Goal: Information Seeking & Learning: Learn about a topic

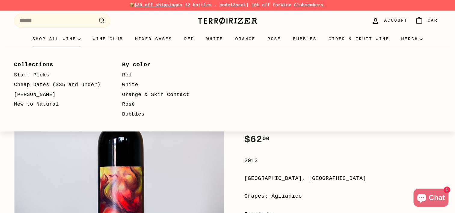
click at [124, 86] on link "White" at bounding box center [167, 85] width 91 height 10
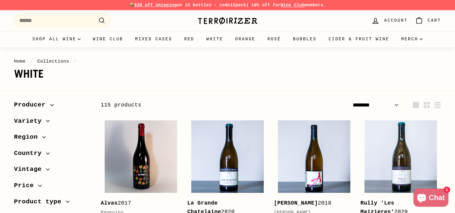
select select "******"
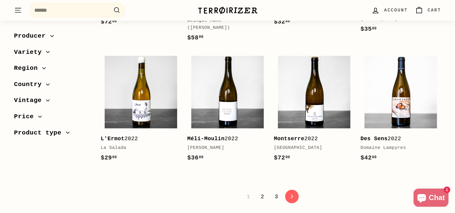
scroll to position [1234, 0]
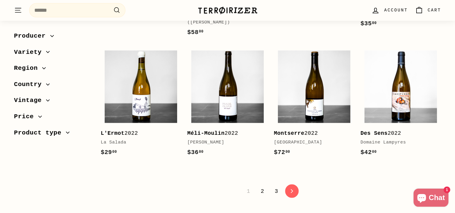
click at [265, 186] on link "2" at bounding box center [262, 191] width 11 height 10
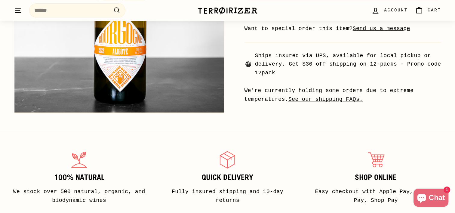
scroll to position [301, 0]
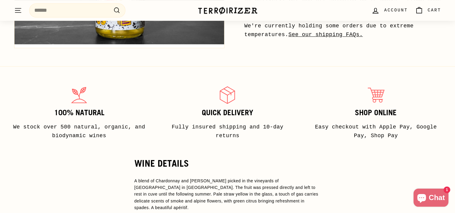
scroll to position [181, 0]
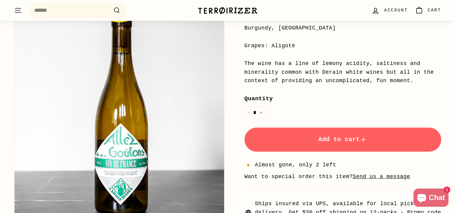
scroll to position [361, 0]
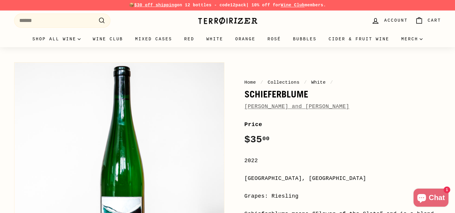
click at [268, 104] on link "[PERSON_NAME] and [PERSON_NAME]" at bounding box center [297, 107] width 105 height 6
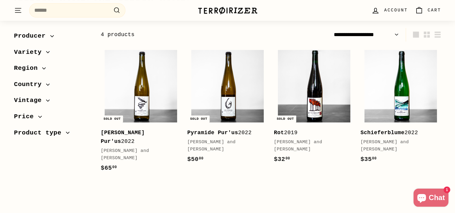
scroll to position [60, 0]
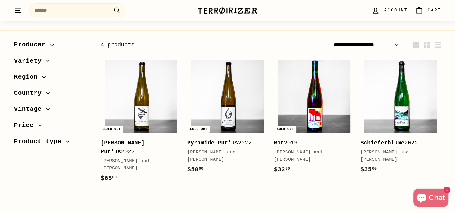
click at [302, 81] on img at bounding box center [314, 96] width 73 height 73
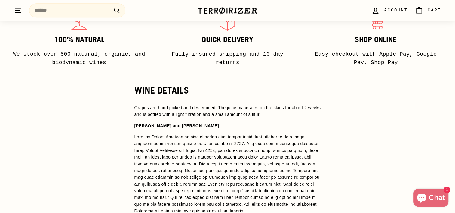
scroll to position [391, 0]
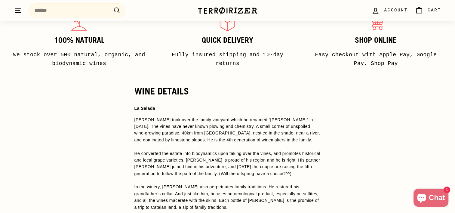
scroll to position [482, 0]
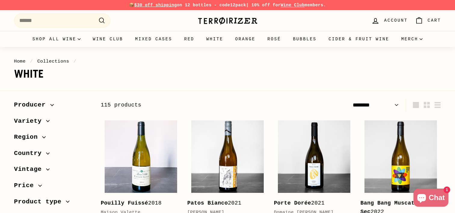
select select "******"
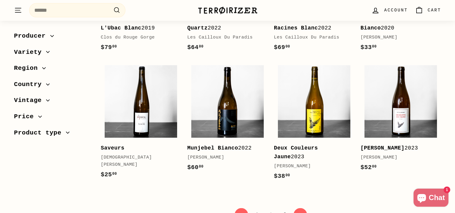
scroll to position [1204, 0]
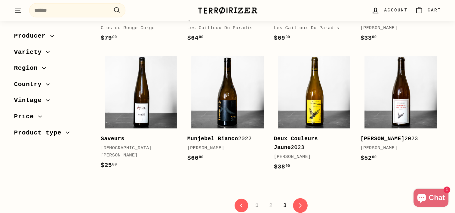
click at [302, 198] on link "icon-chevron Next" at bounding box center [300, 205] width 15 height 15
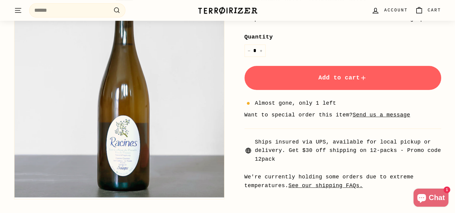
scroll to position [120, 0]
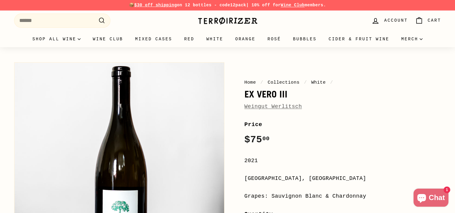
click at [300, 107] on div "Weingut Werlitsch" at bounding box center [343, 106] width 197 height 9
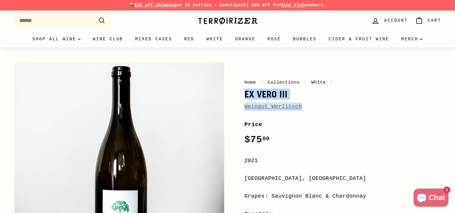
drag, startPoint x: 240, startPoint y: 96, endPoint x: 294, endPoint y: 107, distance: 54.8
click at [294, 107] on div "Home / Collections / White / Ex Vero III Weingut Werlitsch Price Regular price …" at bounding box center [336, 213] width 210 height 308
copy div "Ex Vero III Weingut Werlitsc"
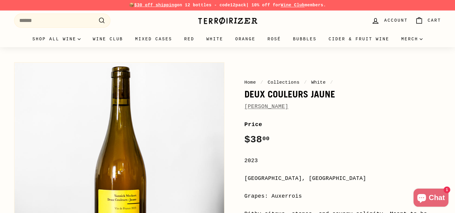
drag, startPoint x: 296, startPoint y: 107, endPoint x: 245, endPoint y: 107, distance: 50.9
click at [245, 107] on div "[PERSON_NAME]" at bounding box center [343, 106] width 197 height 9
copy link "[PERSON_NAME]"
drag, startPoint x: 7, startPoint y: 99, endPoint x: 140, endPoint y: 151, distance: 142.4
click at [9, 100] on div at bounding box center [116, 165] width 217 height 213
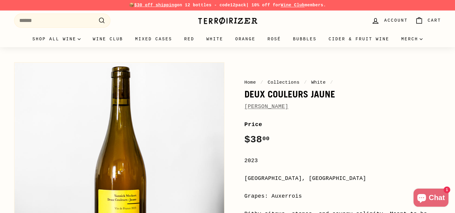
click at [81, 211] on button "Zoom" at bounding box center [119, 168] width 210 height 210
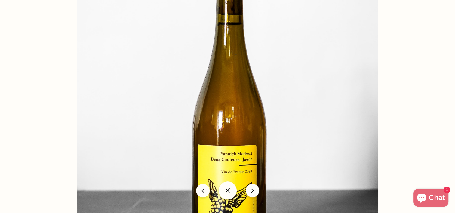
click at [69, 99] on div at bounding box center [227, 106] width 455 height 213
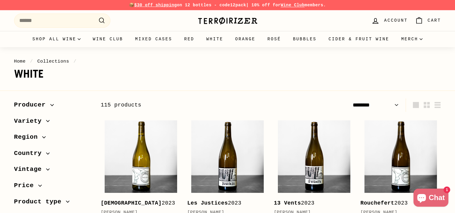
select select "******"
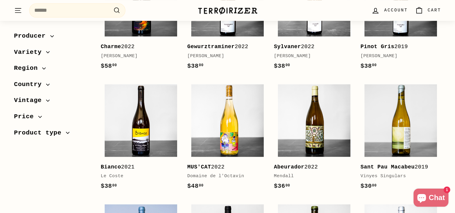
scroll to position [662, 0]
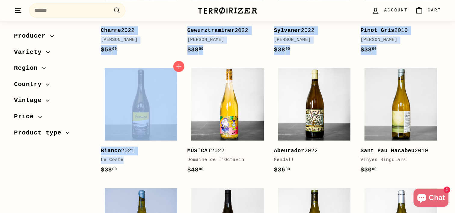
drag, startPoint x: 92, startPoint y: 148, endPoint x: 120, endPoint y: 158, distance: 29.0
click at [120, 158] on div "Sort Featured Best selling Alphabetically, A-Z Alphabetically, Z-A Price, low t…" at bounding box center [225, 23] width 434 height 1174
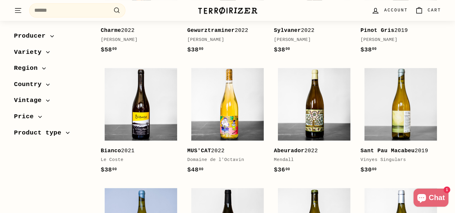
click at [52, 176] on div "Sort Featured Best selling Alphabetically, A-Z Alphabetically, Z-A Price, low t…" at bounding box center [225, 23] width 434 height 1174
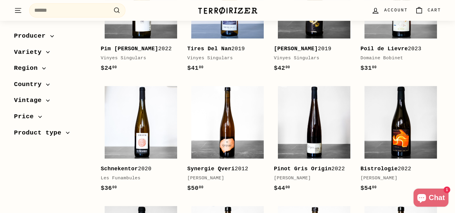
scroll to position [391, 0]
